Goal: Information Seeking & Learning: Find specific fact

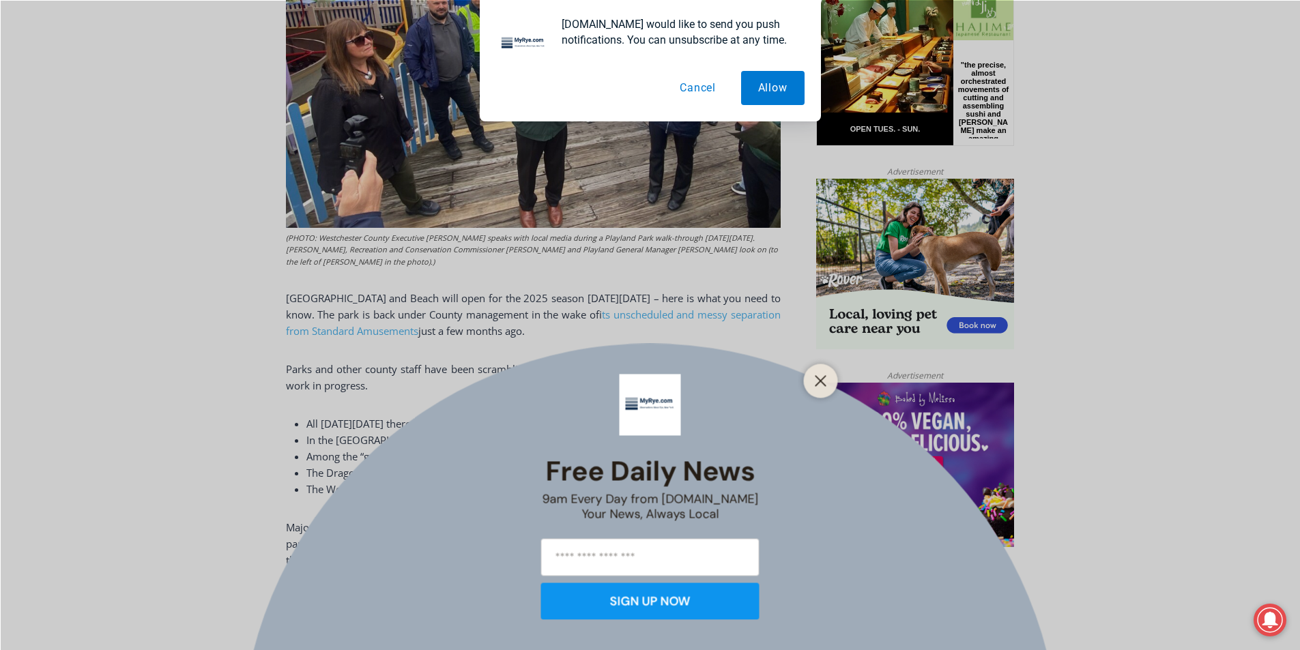
scroll to position [750, 0]
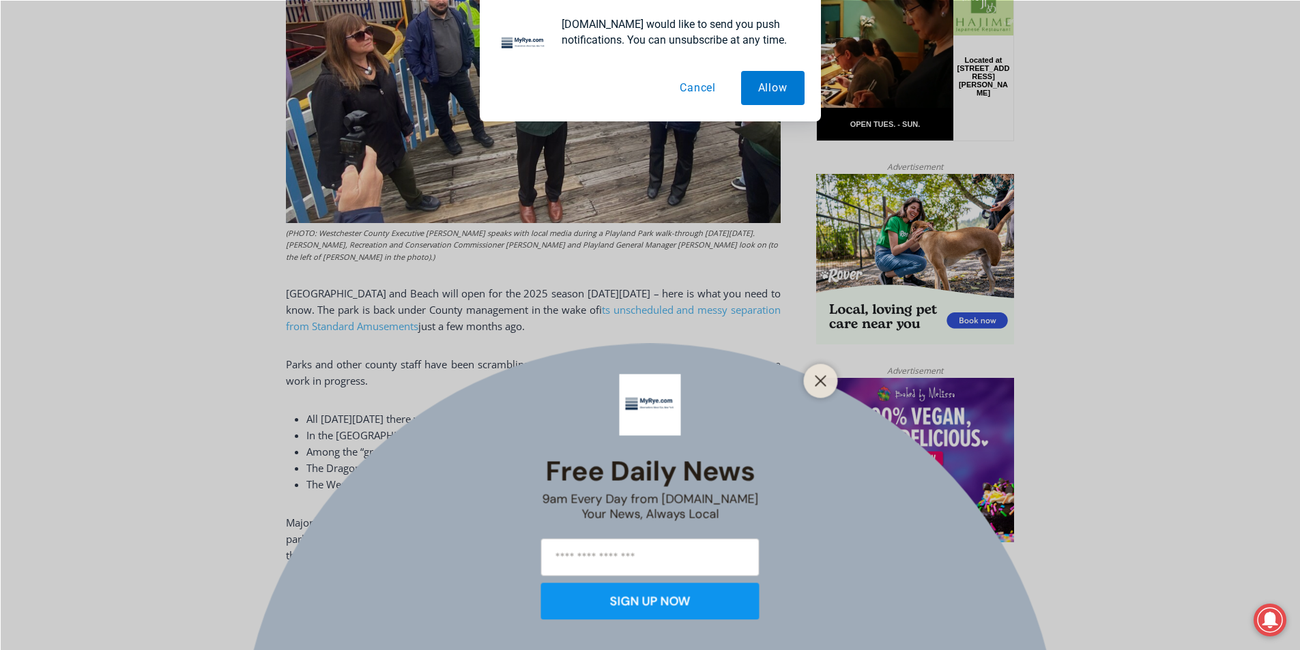
click at [701, 89] on button "Cancel" at bounding box center [697, 88] width 70 height 34
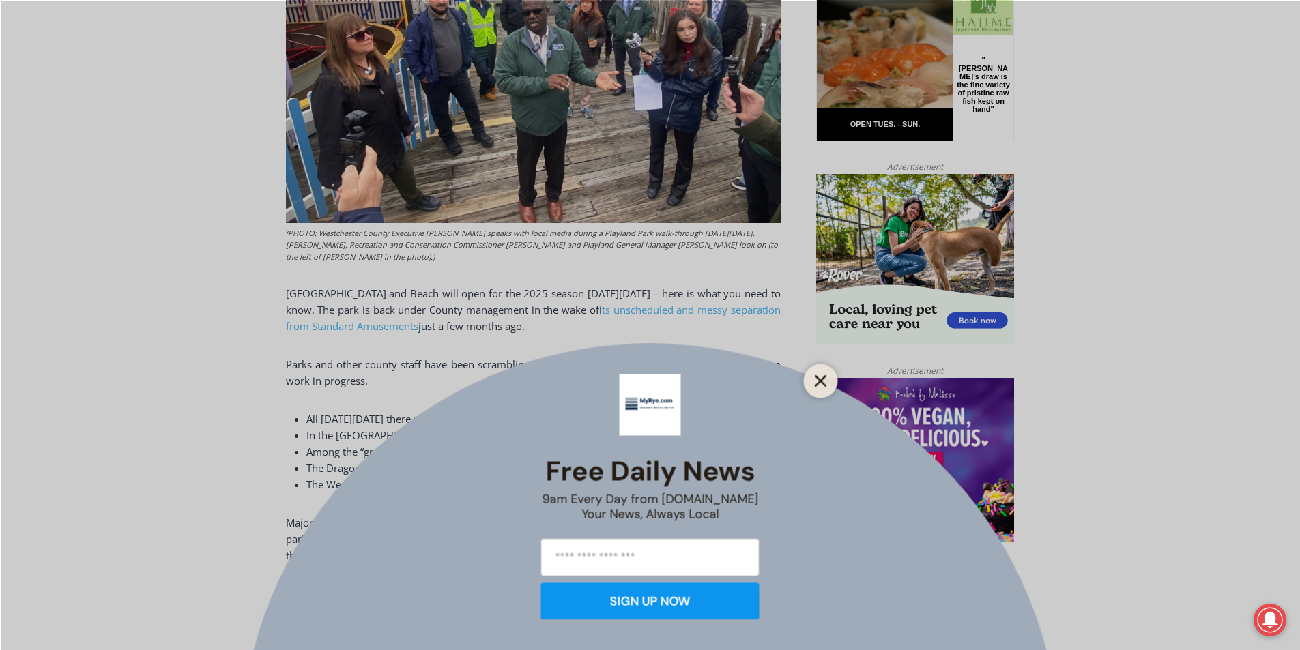
click at [821, 379] on line "Close" at bounding box center [820, 381] width 10 height 10
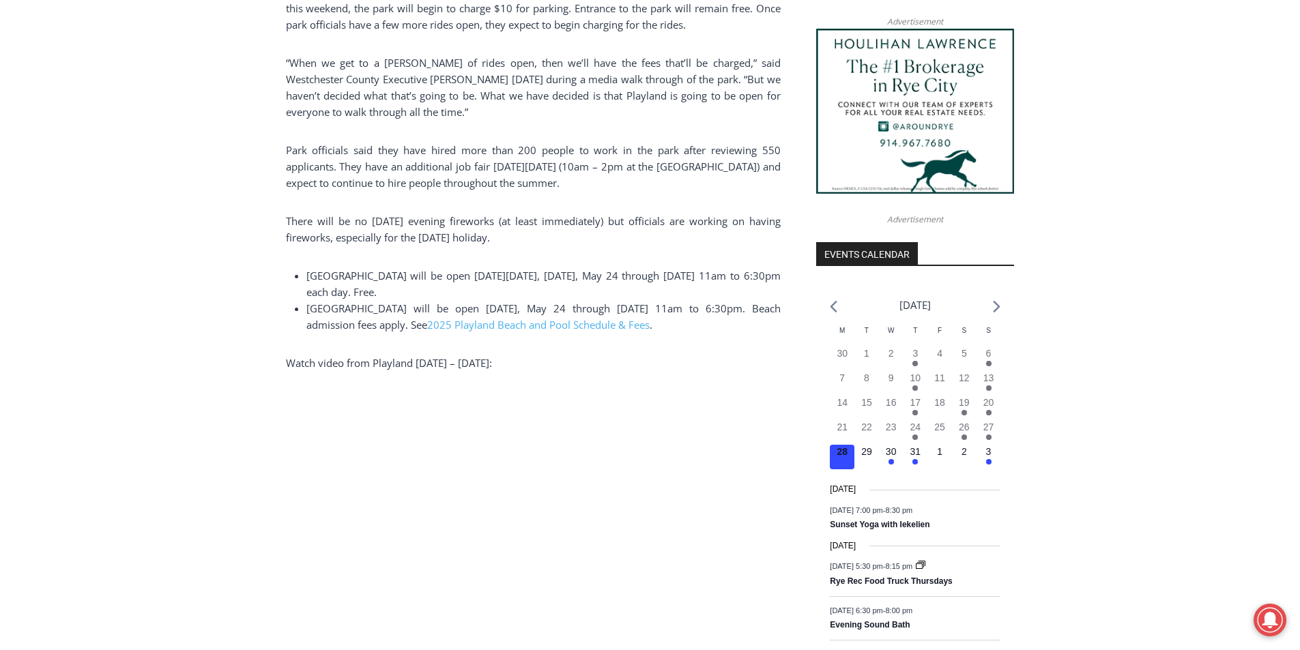
scroll to position [1296, 0]
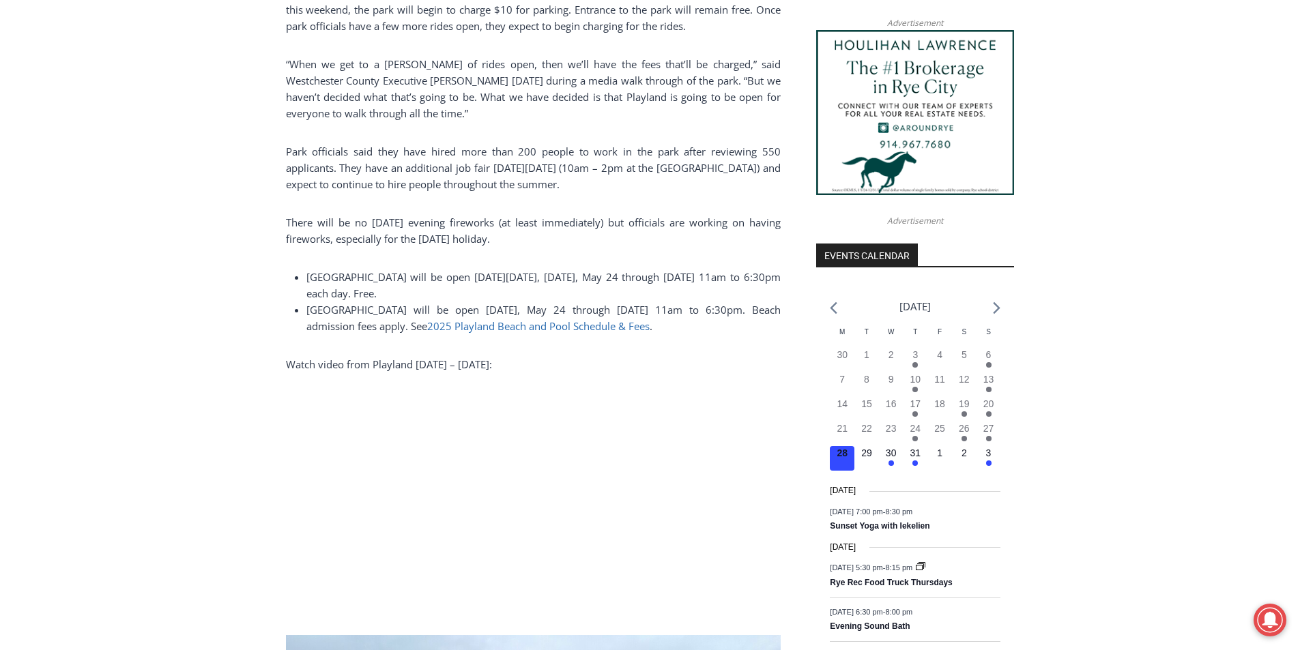
click at [614, 333] on span "2025 Playland Beach and Pool Schedule & Fees" at bounding box center [538, 326] width 222 height 14
